Goal: Navigation & Orientation: Find specific page/section

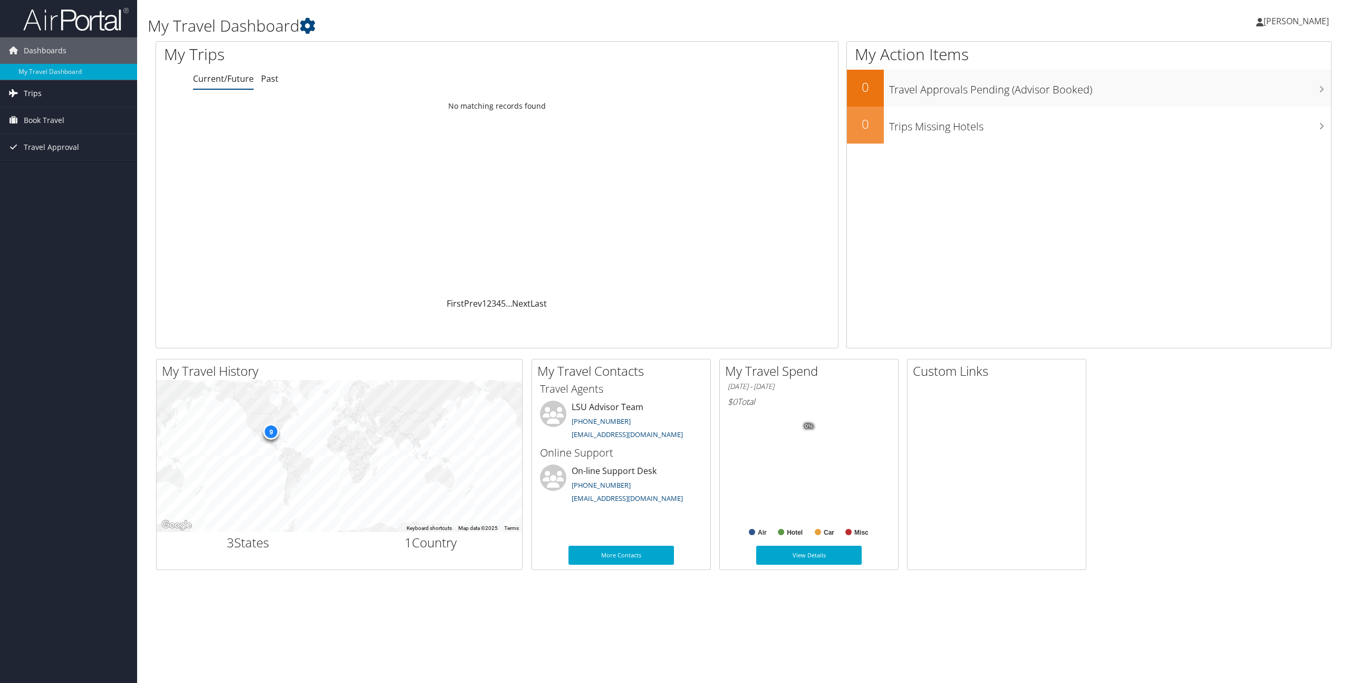
click at [111, 97] on link "Trips" at bounding box center [68, 93] width 137 height 26
click at [106, 114] on link "Current/Future Trips" at bounding box center [68, 115] width 137 height 16
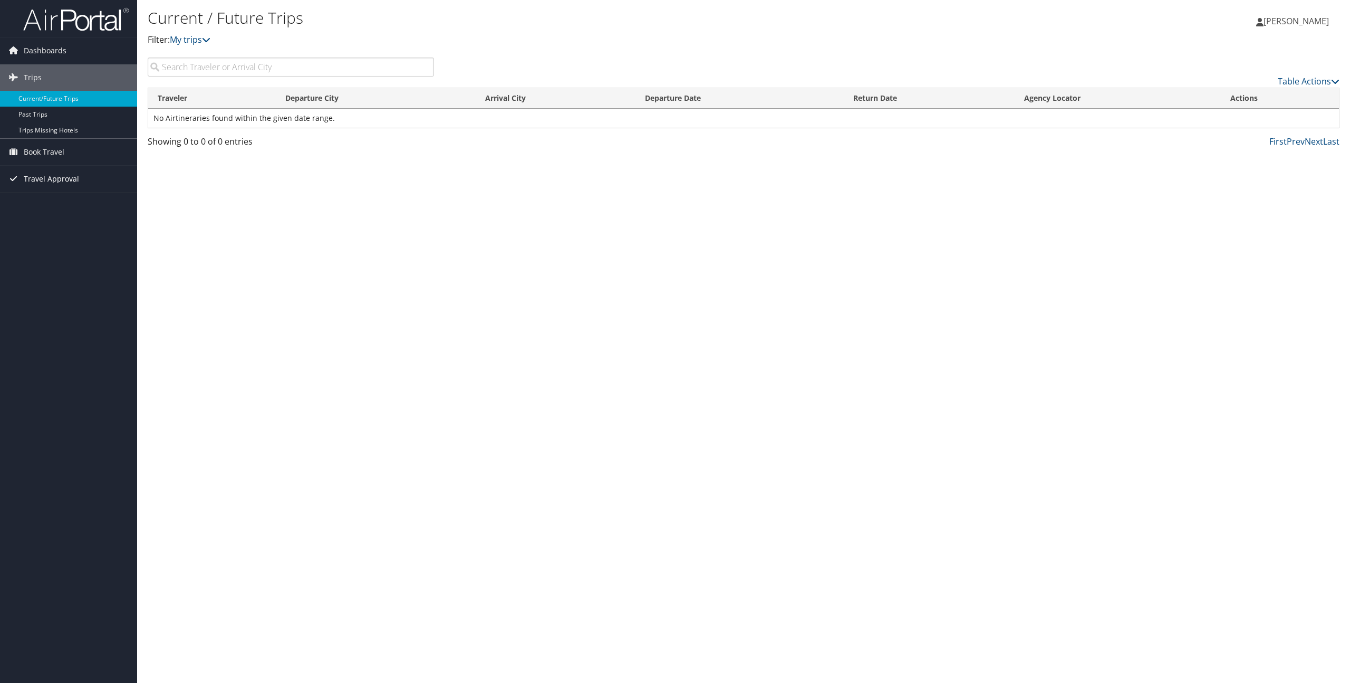
click at [82, 179] on link "Travel Approval" at bounding box center [68, 179] width 137 height 26
click at [73, 196] on link "Pending Trip Approvals" at bounding box center [68, 200] width 137 height 16
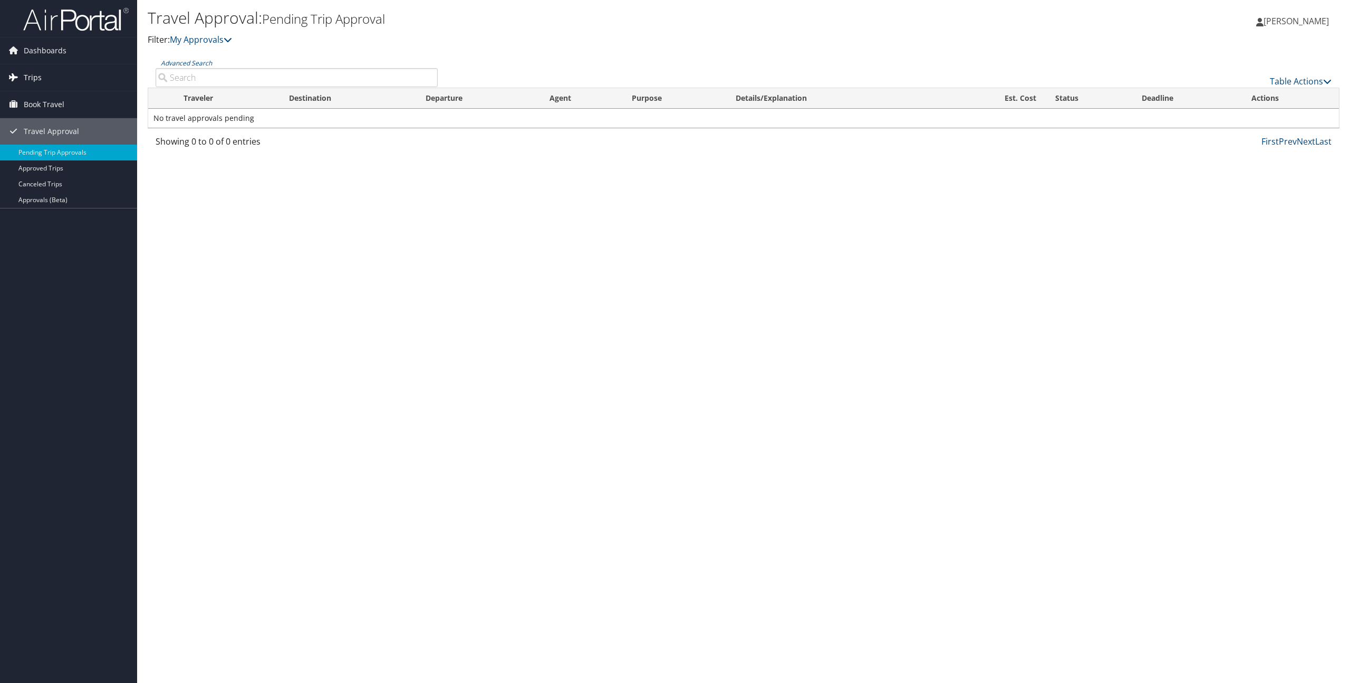
click at [49, 80] on link "Trips" at bounding box center [68, 77] width 137 height 26
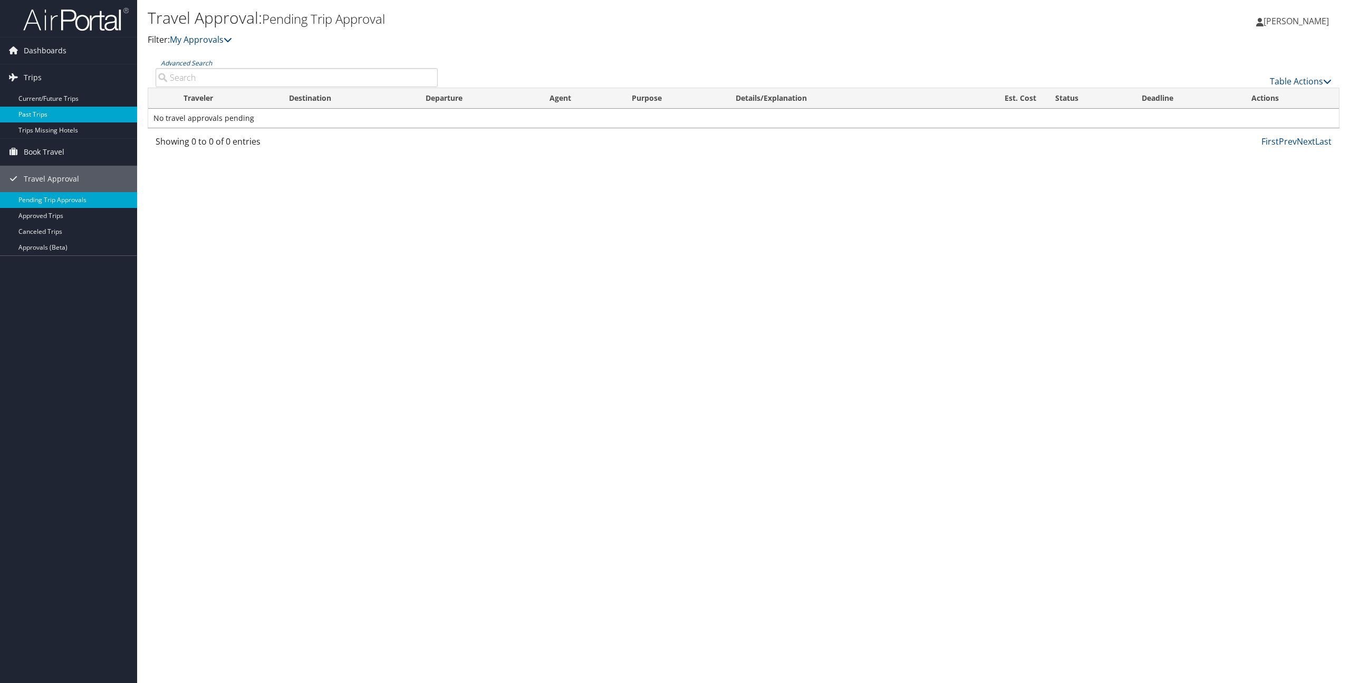
click at [81, 117] on link "Past Trips" at bounding box center [68, 115] width 137 height 16
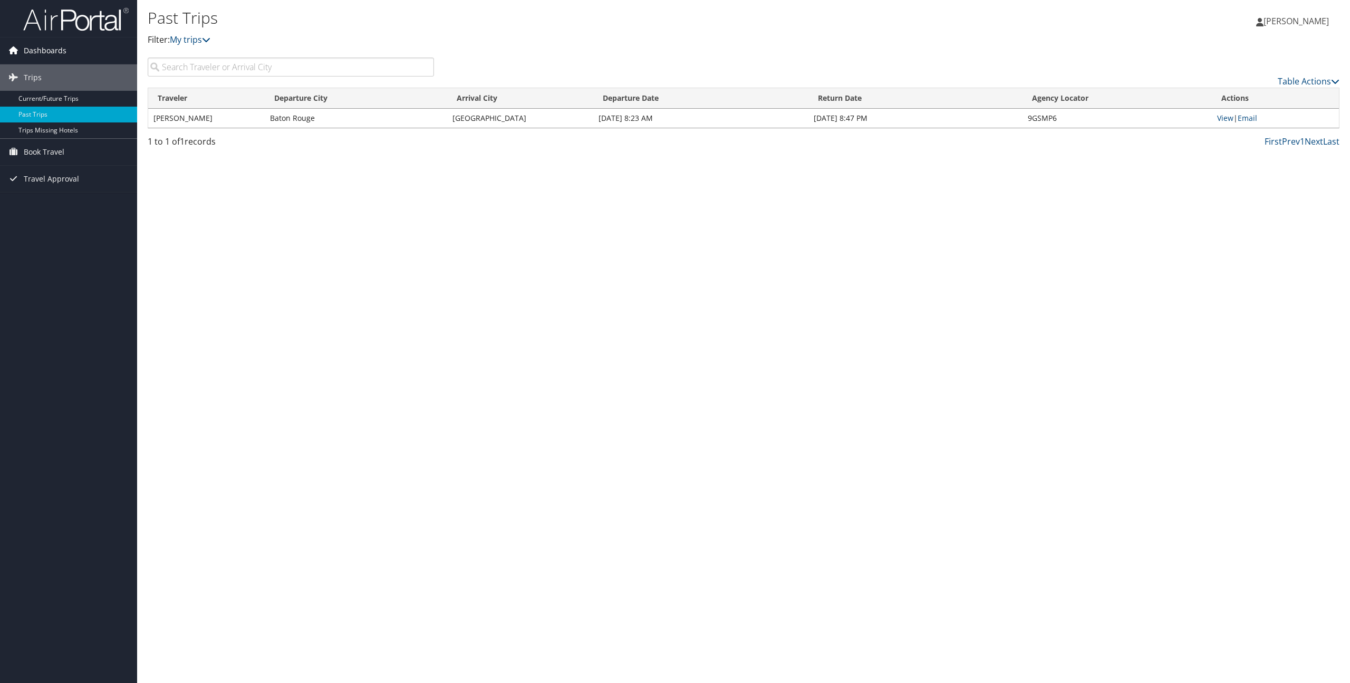
click at [56, 54] on span "Dashboards" at bounding box center [45, 50] width 43 height 26
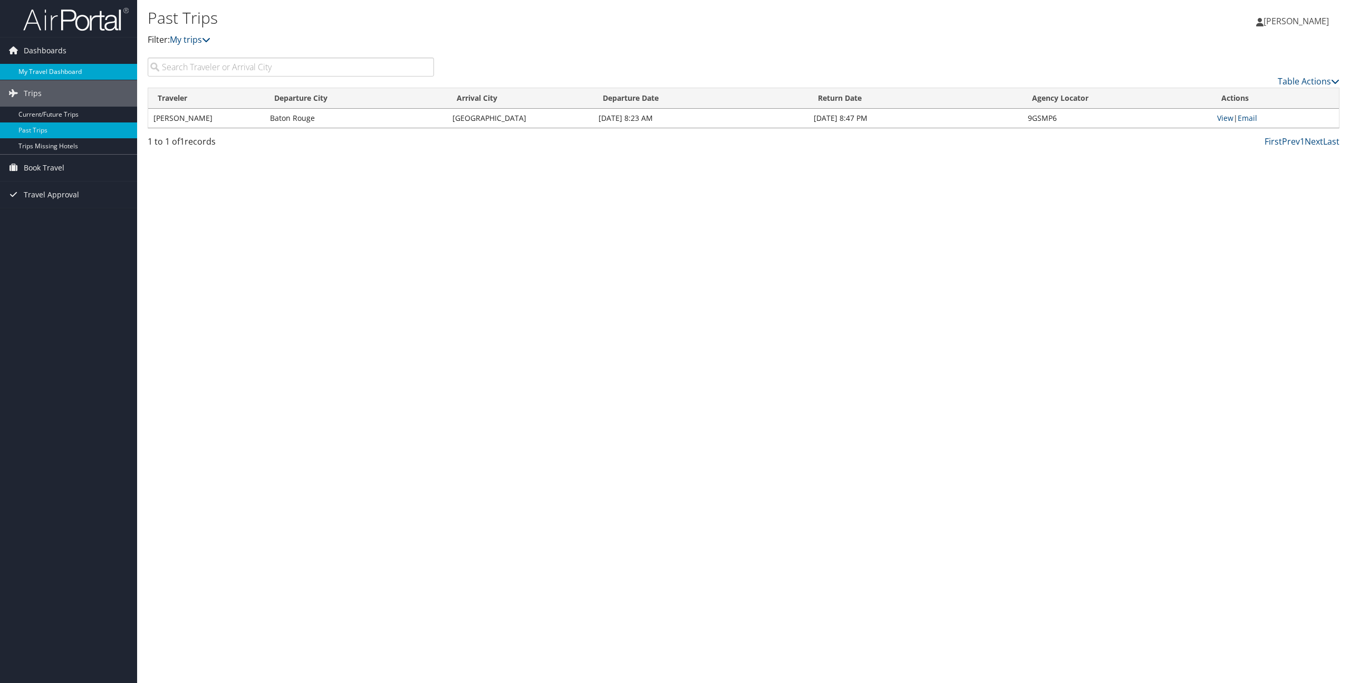
click at [62, 72] on link "My Travel Dashboard" at bounding box center [68, 72] width 137 height 16
